Goal: Task Accomplishment & Management: Complete application form

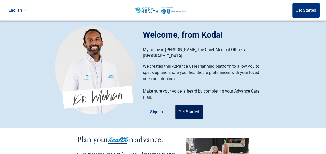
click at [186, 106] on button "Get Started" at bounding box center [188, 112] width 27 height 15
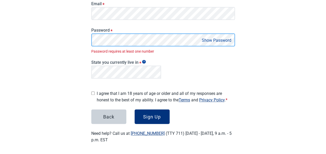
scroll to position [68, 0]
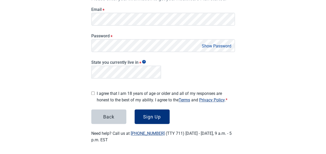
click at [228, 45] on button "Show Password" at bounding box center [216, 45] width 33 height 7
click at [228, 45] on button "Hide Password" at bounding box center [217, 45] width 31 height 7
click at [92, 92] on input "I agree that I am 18 years of age or older and all of my responses are honest t…" at bounding box center [92, 92] width 3 height 3
checkbox input "true"
click at [145, 115] on div "Sign Up" at bounding box center [152, 116] width 18 height 5
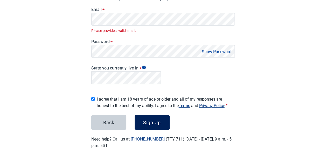
scroll to position [74, 0]
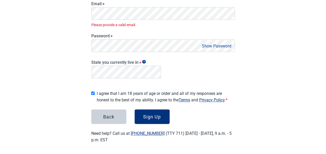
click at [133, 6] on div "Email * Please provide a valid email." at bounding box center [162, 14] width 143 height 26
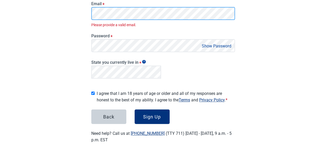
scroll to position [68, 0]
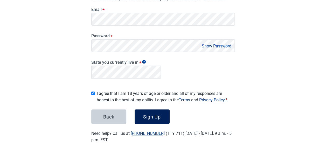
click at [154, 114] on div "Sign Up" at bounding box center [152, 116] width 18 height 5
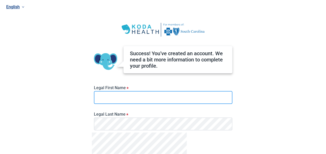
click at [112, 95] on input "Legal First Name *" at bounding box center [163, 97] width 138 height 13
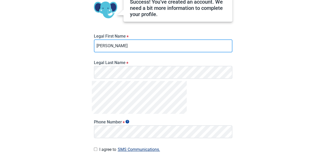
scroll to position [52, 0]
type input "[PERSON_NAME]"
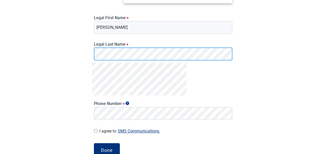
scroll to position [78, 0]
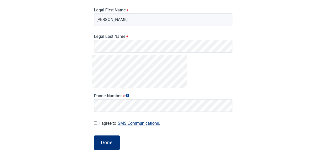
click at [95, 123] on input "I agree to SMS Communications." at bounding box center [95, 122] width 3 height 3
checkbox input "true"
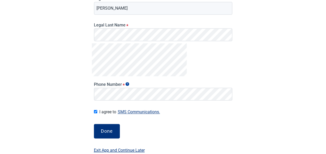
scroll to position [99, 0]
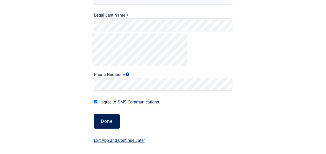
click at [106, 122] on div "Done" at bounding box center [107, 121] width 12 height 5
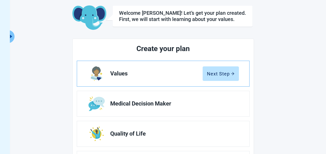
scroll to position [26, 0]
click at [223, 73] on div "Next Step" at bounding box center [220, 73] width 27 height 5
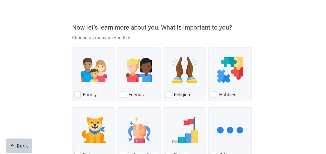
scroll to position [68, 0]
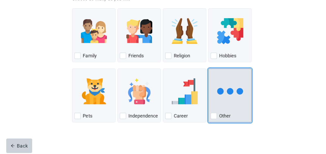
click at [222, 99] on img "Other, checkbox, not checked" at bounding box center [230, 91] width 26 height 26
click at [208, 69] on input "Other" at bounding box center [208, 68] width 0 height 0
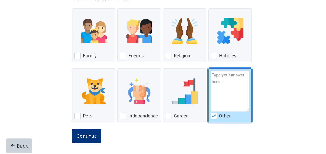
click at [211, 115] on img "Other, checkbox, checked" at bounding box center [213, 115] width 5 height 3
click at [208, 69] on input "Other" at bounding box center [208, 68] width 0 height 0
checkbox input "false"
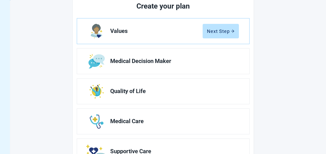
scroll to position [26, 0]
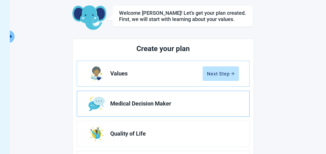
click at [142, 101] on span "Medical Decision Maker" at bounding box center [172, 103] width 124 height 6
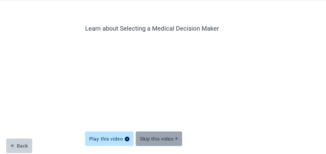
click at [162, 140] on div "Skip this video" at bounding box center [159, 138] width 38 height 5
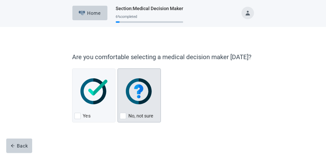
scroll to position [0, 0]
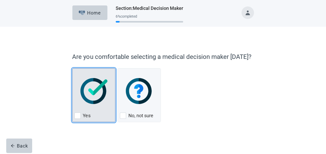
click at [88, 95] on img "Yes, checkbox, not checked" at bounding box center [93, 91] width 27 height 26
click at [72, 68] on input "Yes" at bounding box center [72, 68] width 0 height 0
checkbox input "true"
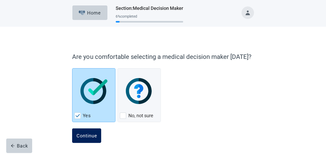
click at [85, 135] on div "Continue" at bounding box center [86, 135] width 21 height 5
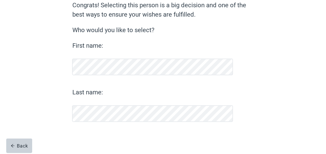
scroll to position [49, 0]
click at [93, 135] on div "Continue" at bounding box center [86, 135] width 21 height 5
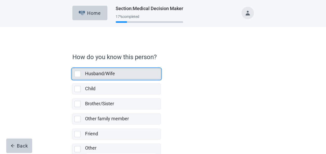
click at [79, 75] on div "Husband/Wife, checkbox, not selected" at bounding box center [77, 74] width 6 height 6
click at [72, 64] on input "Husband/Wife" at bounding box center [72, 64] width 0 height 0
checkbox input "true"
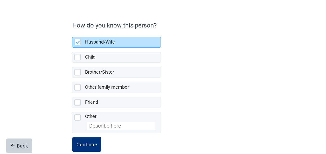
scroll to position [40, 0]
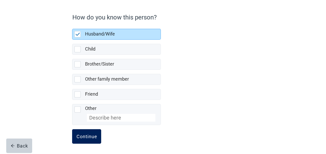
click at [83, 134] on div "Continue" at bounding box center [86, 136] width 21 height 5
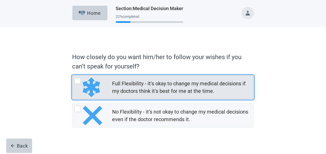
click at [78, 79] on div "Full Flexibility - it's okay to change my medical decisions if my doctors think…" at bounding box center [77, 80] width 6 height 6
click at [72, 75] on input "Full Flexibility - it's okay to change my medical decisions if my doctors think…" at bounding box center [72, 75] width 0 height 0
radio input "true"
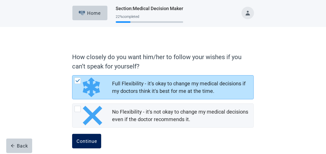
click at [92, 139] on div "Continue" at bounding box center [86, 140] width 21 height 5
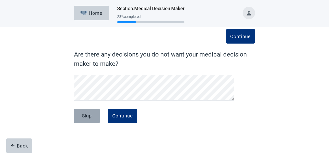
click at [85, 117] on div "Skip" at bounding box center [87, 115] width 10 height 5
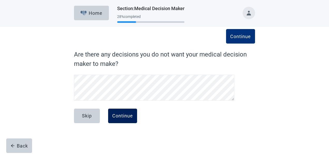
click at [118, 119] on button "Continue" at bounding box center [122, 116] width 29 height 15
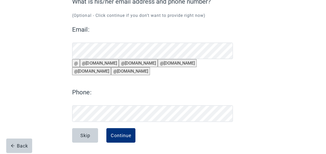
scroll to position [65, 0]
click at [120, 138] on div "Continue" at bounding box center [120, 135] width 21 height 5
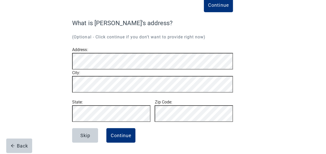
scroll to position [48, 0]
click at [124, 138] on button "Continue" at bounding box center [120, 135] width 29 height 15
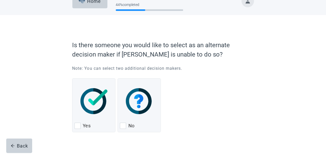
scroll to position [22, 0]
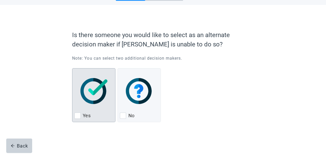
click at [77, 114] on div "Yes, checkbox, not checked" at bounding box center [77, 115] width 6 height 6
click at [72, 68] on input "Yes" at bounding box center [72, 68] width 0 height 0
checkbox input "true"
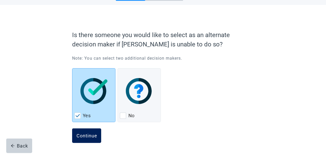
click at [92, 134] on div "Continue" at bounding box center [86, 135] width 21 height 5
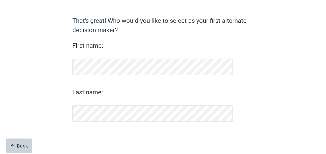
scroll to position [34, 0]
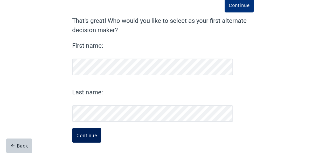
click at [87, 136] on div "Continue" at bounding box center [86, 135] width 21 height 5
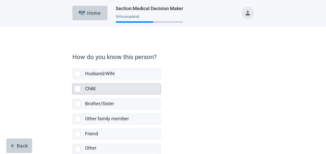
click at [76, 87] on div "Child, checkbox, not selected" at bounding box center [77, 89] width 6 height 6
click at [72, 80] on input "Child" at bounding box center [72, 79] width 0 height 0
checkbox input "true"
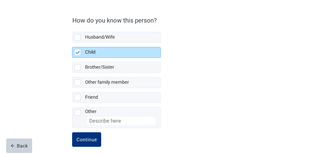
scroll to position [40, 0]
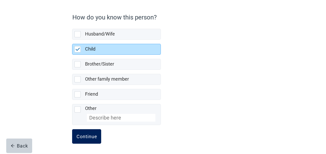
click at [82, 136] on div "Continue" at bounding box center [86, 136] width 21 height 5
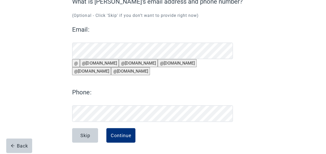
scroll to position [65, 0]
click at [182, 90] on label "Phone:" at bounding box center [152, 92] width 161 height 9
click at [121, 136] on div "Continue" at bounding box center [120, 135] width 21 height 5
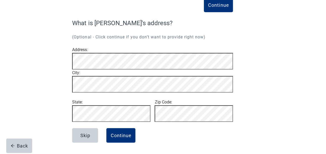
scroll to position [48, 0]
click at [122, 136] on div "Continue" at bounding box center [120, 135] width 21 height 5
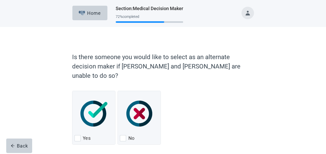
scroll to position [13, 0]
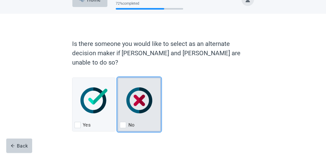
click at [124, 122] on div "No, checkbox, not checked" at bounding box center [123, 125] width 6 height 6
click at [118, 78] on input "No" at bounding box center [117, 77] width 0 height 0
checkbox input "true"
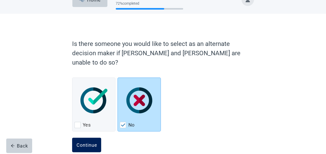
click at [82, 142] on div "Continue" at bounding box center [86, 144] width 21 height 5
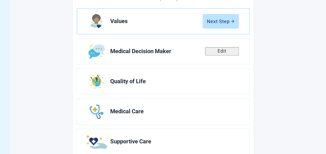
scroll to position [91, 0]
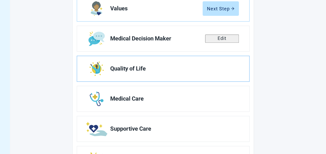
click at [134, 68] on span "Quality of Life" at bounding box center [172, 69] width 124 height 6
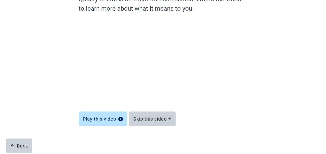
scroll to position [55, 0]
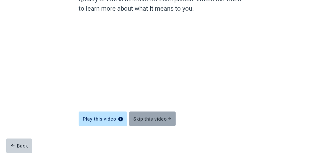
click at [152, 119] on div "Skip this video" at bounding box center [152, 118] width 38 height 5
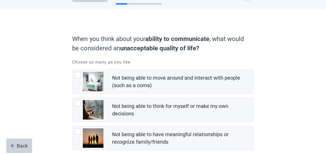
scroll to position [26, 0]
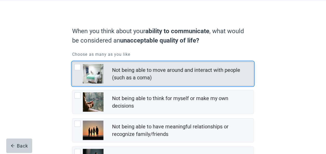
click at [78, 67] on div "Not being able to move around and interact with people (such as a coma), checkb…" at bounding box center [77, 67] width 6 height 6
click at [72, 62] on input "Not being able to move around and interact with people (such as a coma)" at bounding box center [72, 62] width 0 height 0
checkbox input "true"
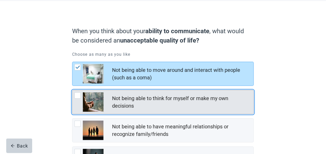
click at [76, 94] on div "Not being able to think for myself or make my own decisions, checkbox, not chec…" at bounding box center [77, 95] width 6 height 6
click at [72, 90] on input "Not being able to think for myself or make my own decisions" at bounding box center [72, 90] width 0 height 0
checkbox input "true"
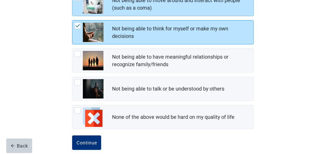
scroll to position [102, 0]
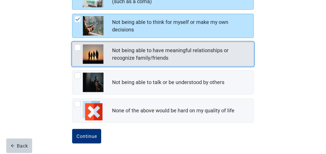
click at [78, 48] on div "Not being able to have meaningful relationships or recognize family/friends, ch…" at bounding box center [77, 47] width 6 height 6
click at [72, 42] on input "Not being able to have meaningful relationships or recognize family/friends" at bounding box center [72, 42] width 0 height 0
checkbox input "true"
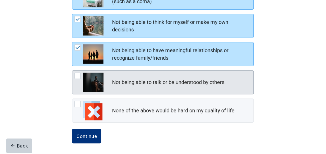
click at [77, 74] on div "Not being able to talk or be understood by others, checkbox, not checked" at bounding box center [77, 76] width 6 height 6
click at [72, 70] on input "Not being able to talk or be understood by others" at bounding box center [72, 70] width 0 height 0
checkbox input "true"
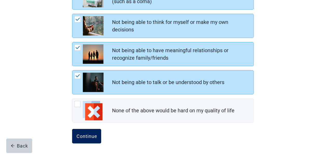
click at [88, 134] on div "Continue" at bounding box center [86, 135] width 21 height 5
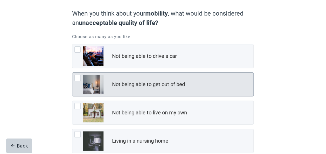
scroll to position [52, 0]
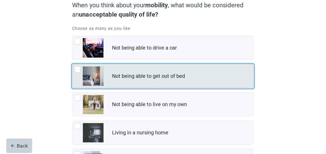
click at [80, 69] on div "Not being able to get out of bed, checkbox, not checked" at bounding box center [77, 69] width 6 height 6
click at [72, 64] on input "Not being able to get out of bed" at bounding box center [72, 64] width 0 height 0
checkbox input "true"
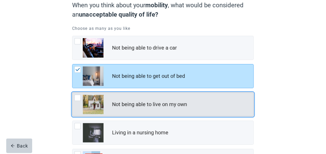
click at [78, 98] on div "Not being able to live on my own, checkbox, not checked" at bounding box center [77, 98] width 6 height 6
click at [72, 92] on input "Not being able to live on my own" at bounding box center [72, 92] width 0 height 0
checkbox input "true"
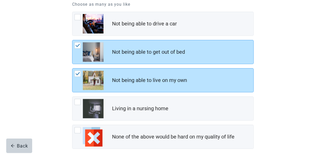
scroll to position [50, 0]
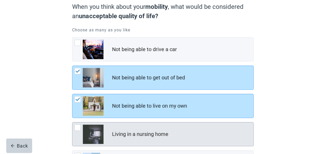
click at [78, 128] on div "Living in a nursing home, checkbox, not checked" at bounding box center [77, 127] width 6 height 6
click at [72, 122] on input "Living in a nursing home" at bounding box center [72, 122] width 0 height 0
checkbox input "true"
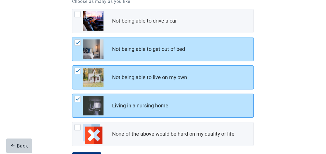
scroll to position [102, 0]
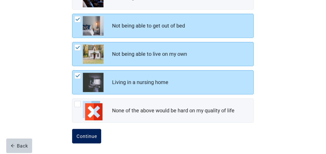
click at [89, 136] on div "Continue" at bounding box center [86, 135] width 21 height 5
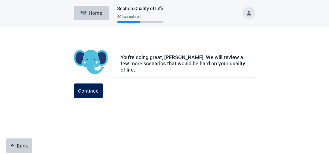
click at [99, 88] on div "Continue" at bounding box center [88, 90] width 21 height 5
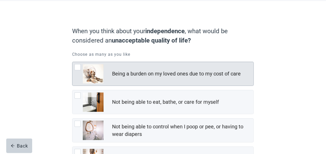
scroll to position [52, 0]
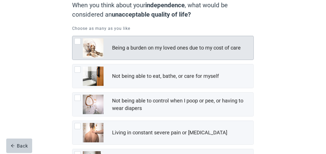
click at [78, 42] on div "Being a burden on my loved ones due to my cost of care, checkbox, not checked" at bounding box center [77, 41] width 6 height 6
click at [72, 36] on input "Being a burden on my loved ones due to my cost of care" at bounding box center [72, 36] width 0 height 0
checkbox input "true"
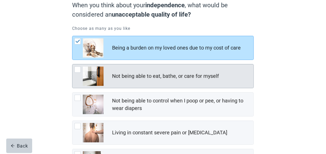
click at [77, 69] on div "Not being able to eat, bathe, or care for myself, checkbox, not checked" at bounding box center [77, 69] width 6 height 6
click at [72, 64] on input "Not being able to eat, bathe, or care for myself" at bounding box center [72, 64] width 0 height 0
checkbox input "true"
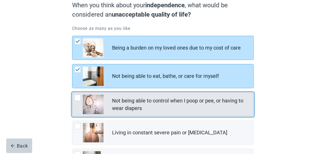
click at [79, 98] on div "Not being able to control when I poop or pee, or having to wear diapers, checkb…" at bounding box center [77, 98] width 6 height 6
click at [72, 92] on input "Not being able to control when I poop or pee, or having to wear diapers" at bounding box center [72, 92] width 0 height 0
checkbox input "true"
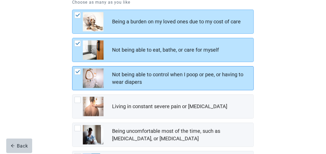
scroll to position [104, 0]
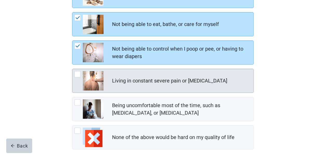
click at [77, 74] on div "Living in constant severe pain or shortness of breath, checkbox, not checked" at bounding box center [77, 74] width 6 height 6
click at [72, 69] on input "Living in constant severe pain or [MEDICAL_DATA]" at bounding box center [72, 69] width 0 height 0
checkbox input "true"
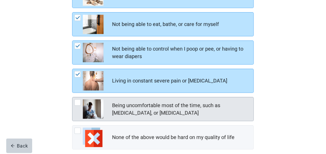
click at [79, 102] on div "Being uncomfortable most of the time, such as nausea, vomiting, or diarrhea, ch…" at bounding box center [77, 102] width 6 height 6
click at [72, 97] on input "Being uncomfortable most of the time, such as [MEDICAL_DATA], or [MEDICAL_DATA]" at bounding box center [72, 97] width 0 height 0
checkbox input "true"
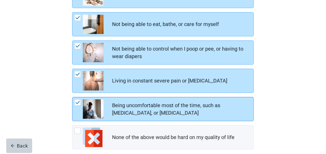
scroll to position [130, 0]
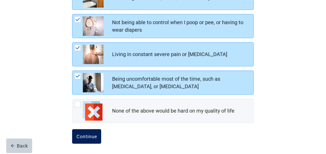
click at [93, 135] on div "Continue" at bounding box center [86, 136] width 21 height 5
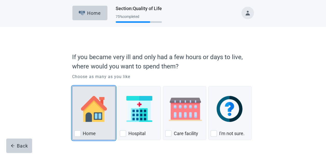
click at [77, 132] on div "Home, checkbox, not checked" at bounding box center [77, 133] width 6 height 6
click at [72, 86] on input "Home" at bounding box center [72, 86] width 0 height 0
checkbox input "true"
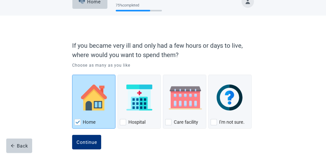
scroll to position [18, 0]
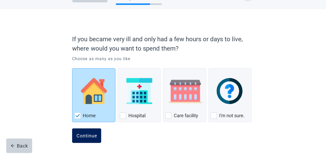
click at [89, 138] on div "Continue" at bounding box center [86, 135] width 21 height 5
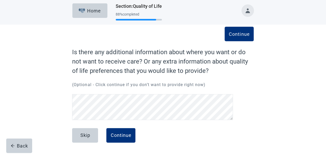
scroll to position [2, 0]
click at [120, 136] on div "Continue" at bounding box center [120, 135] width 21 height 5
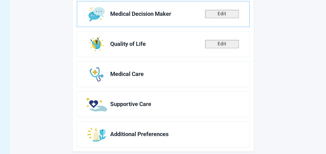
scroll to position [121, 0]
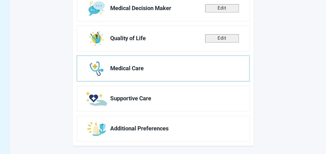
click at [156, 72] on link "Medical Care" at bounding box center [163, 68] width 172 height 25
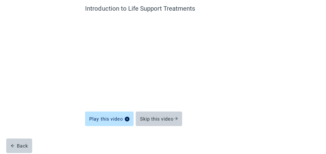
scroll to position [46, 0]
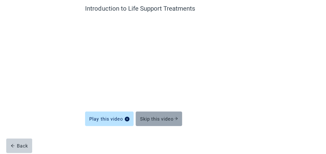
click at [157, 120] on div "Skip this video" at bounding box center [159, 118] width 38 height 5
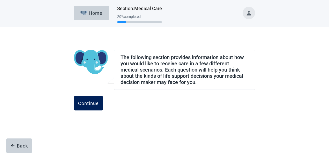
click at [99, 105] on div "Continue" at bounding box center [88, 102] width 21 height 5
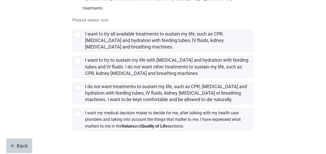
scroll to position [119, 0]
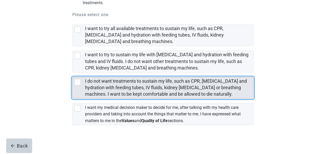
click at [78, 82] on div "I do not want treatments to sustain my life, such as CPR, artificial feeding an…" at bounding box center [77, 82] width 6 height 6
click at [72, 73] on input "I do not want treatments to sustain my life, such as CPR, [MEDICAL_DATA] and hy…" at bounding box center [72, 73] width 0 height 0
checkbox input "true"
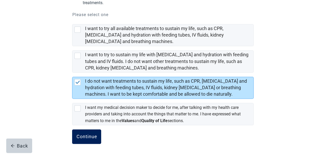
click at [89, 134] on div "Continue" at bounding box center [86, 136] width 21 height 5
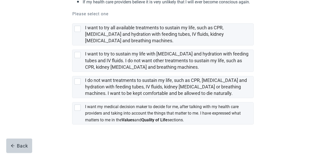
scroll to position [107, 0]
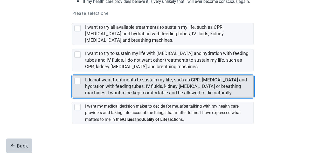
click at [79, 80] on div "I do not want treatments to sustain my life, such as CPR, artificial feeding an…" at bounding box center [77, 81] width 6 height 6
click at [72, 71] on input "I do not want treatments to sustain my life, such as CPR, [MEDICAL_DATA] and hy…" at bounding box center [72, 71] width 0 height 0
checkbox input "true"
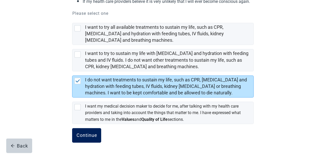
click at [89, 138] on button "Continue" at bounding box center [86, 135] width 29 height 15
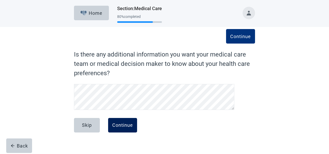
click at [116, 124] on div "Continue" at bounding box center [122, 125] width 21 height 5
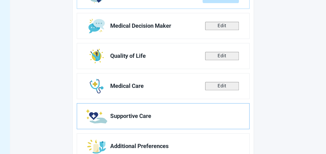
scroll to position [121, 0]
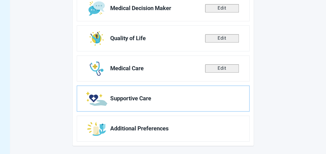
click at [212, 102] on link "Supportive Care" at bounding box center [163, 98] width 172 height 25
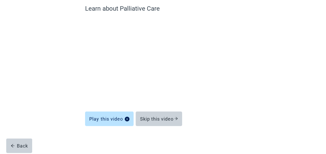
scroll to position [46, 0]
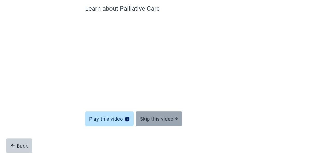
click at [163, 119] on div "Skip this video" at bounding box center [159, 118] width 38 height 5
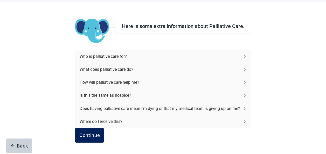
click at [100, 133] on div "Continue" at bounding box center [89, 135] width 21 height 5
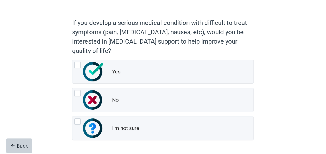
scroll to position [52, 0]
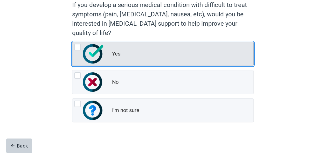
click at [78, 47] on div "Yes, radio button, not checked" at bounding box center [77, 47] width 6 height 6
click at [72, 42] on input "Yes" at bounding box center [72, 42] width 0 height 0
radio input "true"
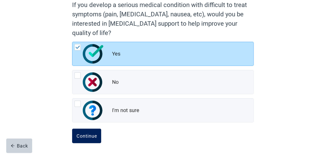
click at [77, 135] on div "Continue" at bounding box center [86, 135] width 21 height 5
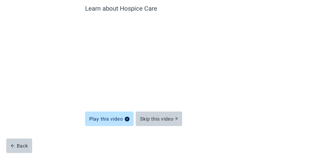
scroll to position [46, 0]
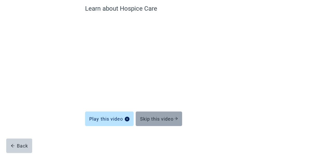
click at [152, 117] on div "Skip this video" at bounding box center [159, 118] width 38 height 5
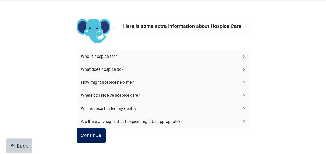
click at [101, 133] on div "Continue" at bounding box center [91, 135] width 21 height 5
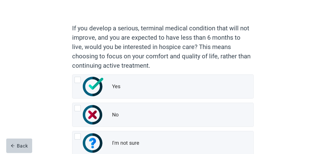
scroll to position [52, 0]
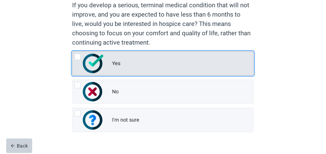
click at [79, 57] on div "Yes, radio button, not checked" at bounding box center [77, 57] width 6 height 6
click at [72, 52] on input "Yes" at bounding box center [72, 51] width 0 height 0
radio input "true"
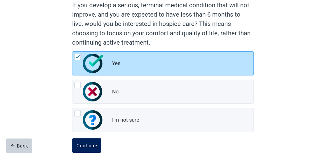
click at [88, 145] on div "Continue" at bounding box center [86, 145] width 21 height 5
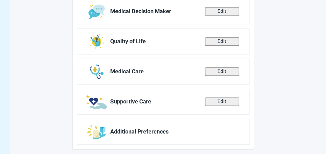
scroll to position [121, 0]
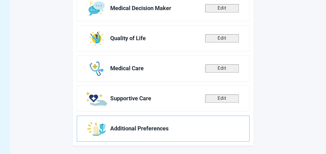
click at [123, 136] on link "Additional Preferences" at bounding box center [163, 128] width 172 height 25
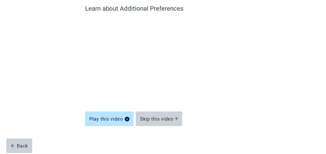
scroll to position [46, 0]
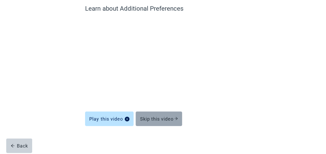
click at [152, 120] on div "Skip this video" at bounding box center [159, 118] width 38 height 5
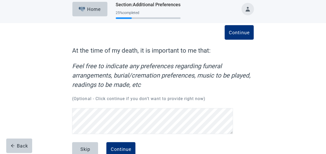
scroll to position [4, 0]
click at [119, 147] on div "Continue" at bounding box center [120, 149] width 21 height 5
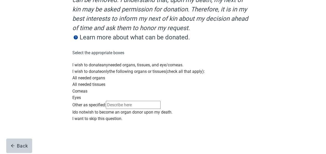
scroll to position [155, 0]
click at [77, 109] on div "Main content" at bounding box center [162, 109] width 181 height 0
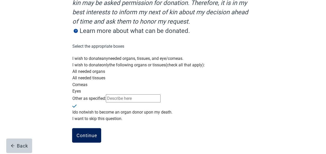
click at [83, 142] on button "Continue" at bounding box center [86, 135] width 29 height 15
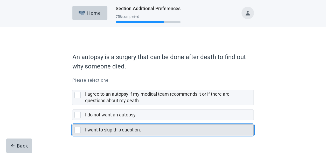
click at [77, 127] on div "I want to skip this question., checkbox, not selected" at bounding box center [77, 130] width 6 height 6
click at [72, 120] on input "I want to skip this question." at bounding box center [72, 120] width 0 height 0
checkbox input "true"
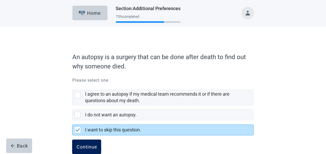
click at [86, 145] on div "Continue" at bounding box center [86, 146] width 21 height 5
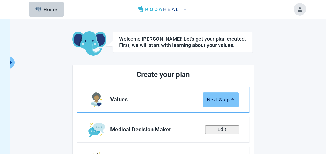
click at [219, 103] on button "Next Step" at bounding box center [220, 99] width 36 height 15
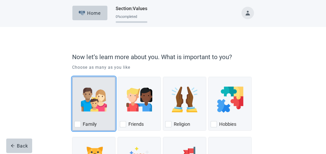
click at [80, 124] on div "Family, checkbox, not checked" at bounding box center [77, 124] width 6 height 6
click at [72, 77] on input "Family" at bounding box center [72, 77] width 0 height 0
checkbox input "true"
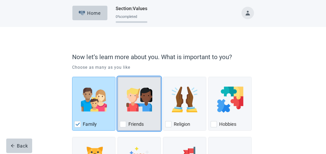
click at [121, 123] on div "Friends, checkbox, not checked" at bounding box center [123, 124] width 6 height 6
click at [118, 77] on input "Friends" at bounding box center [117, 77] width 0 height 0
checkbox input "true"
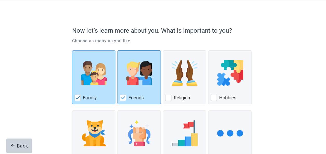
scroll to position [68, 0]
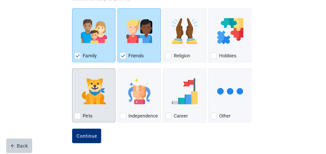
click at [78, 115] on div "Pets, checkbox, not checked" at bounding box center [77, 116] width 6 height 6
click at [72, 69] on input "Pets" at bounding box center [72, 68] width 0 height 0
checkbox input "true"
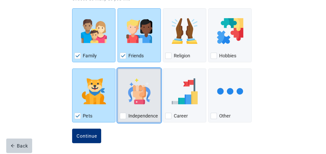
click at [123, 116] on div "Independence, checkbox, not checked" at bounding box center [123, 116] width 6 height 6
click at [118, 69] on input "Independence" at bounding box center [117, 68] width 0 height 0
checkbox input "true"
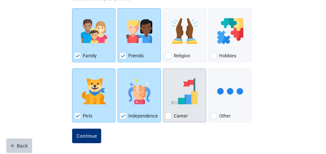
click at [168, 114] on div "Career, checkbox, not checked" at bounding box center [168, 116] width 6 height 6
click at [163, 69] on input "Career" at bounding box center [163, 68] width 0 height 0
checkbox input "true"
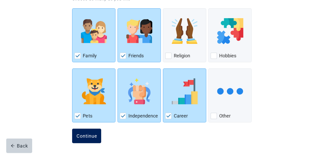
click at [94, 134] on div "Continue" at bounding box center [86, 135] width 21 height 5
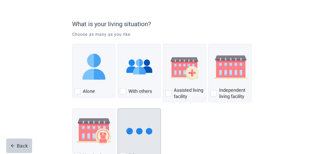
scroll to position [26, 0]
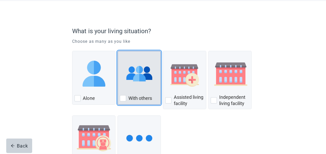
click at [123, 100] on div "With Others, checkbox, not checked" at bounding box center [123, 98] width 6 height 6
click at [118, 51] on input "With others" at bounding box center [117, 51] width 0 height 0
checkbox input "true"
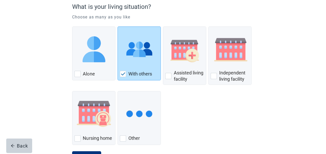
scroll to position [73, 0]
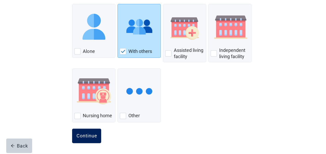
click at [87, 136] on div "Continue" at bounding box center [86, 135] width 21 height 5
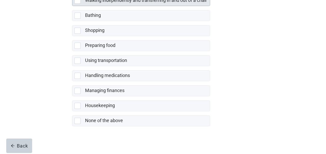
scroll to position [131, 0]
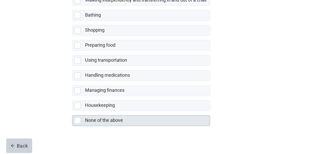
click at [79, 118] on div "None of the above, checkbox, not selected" at bounding box center [77, 120] width 6 height 6
click at [72, 111] on input "None of the above" at bounding box center [72, 111] width 0 height 0
checkbox input "true"
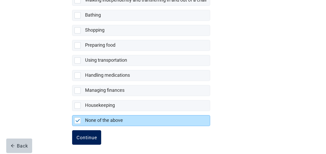
click at [90, 135] on div "Continue" at bounding box center [86, 137] width 21 height 5
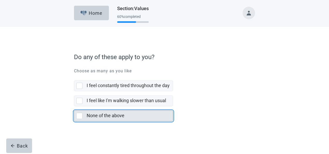
click at [81, 116] on div "None of the above, checkbox, not selected" at bounding box center [79, 116] width 6 height 6
click at [74, 106] on input "None of the above" at bounding box center [74, 106] width 0 height 0
checkbox input "true"
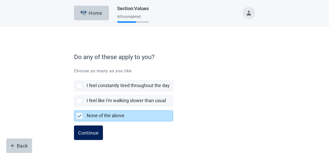
click at [92, 133] on div "Continue" at bounding box center [88, 132] width 21 height 5
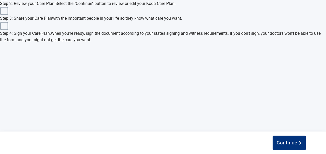
scroll to position [248, 0]
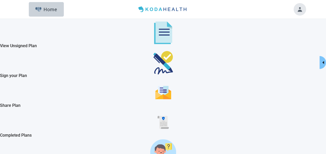
scroll to position [1295, 0]
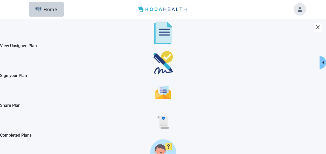
checkbox input "true"
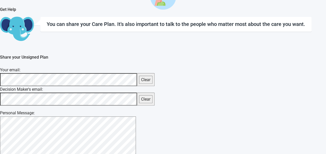
scroll to position [207, 0]
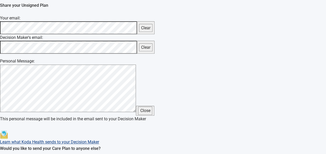
click at [87, 56] on main "You can share your Care Plan. It's also important to talk to the people who mat…" at bounding box center [163, 95] width 326 height 261
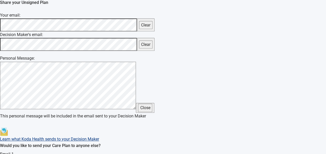
scroll to position [210, 0]
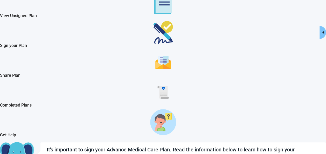
scroll to position [104, 0]
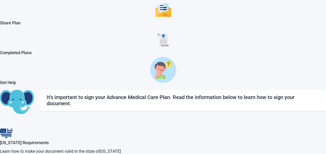
scroll to position [146, 0]
